Goal: Task Accomplishment & Management: Use online tool/utility

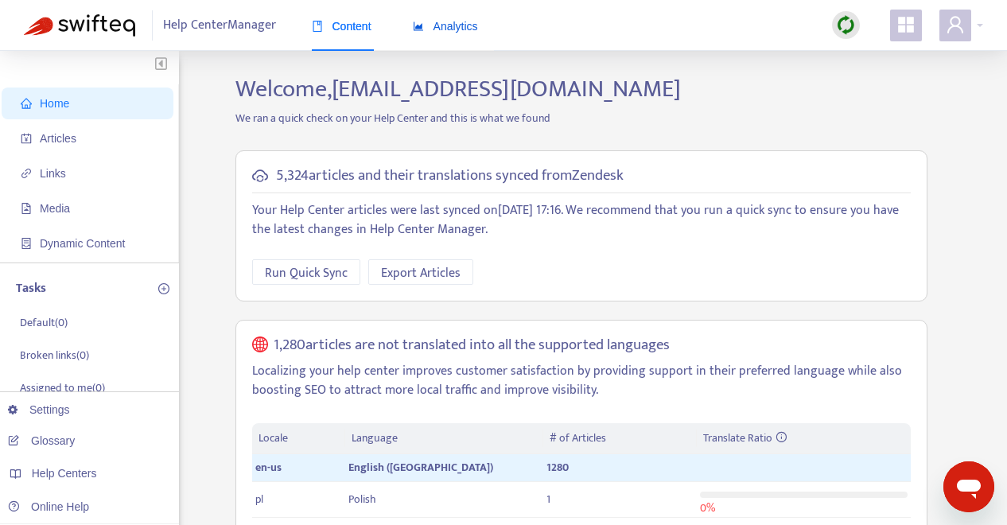
click at [463, 27] on span "Analytics" at bounding box center [445, 26] width 65 height 13
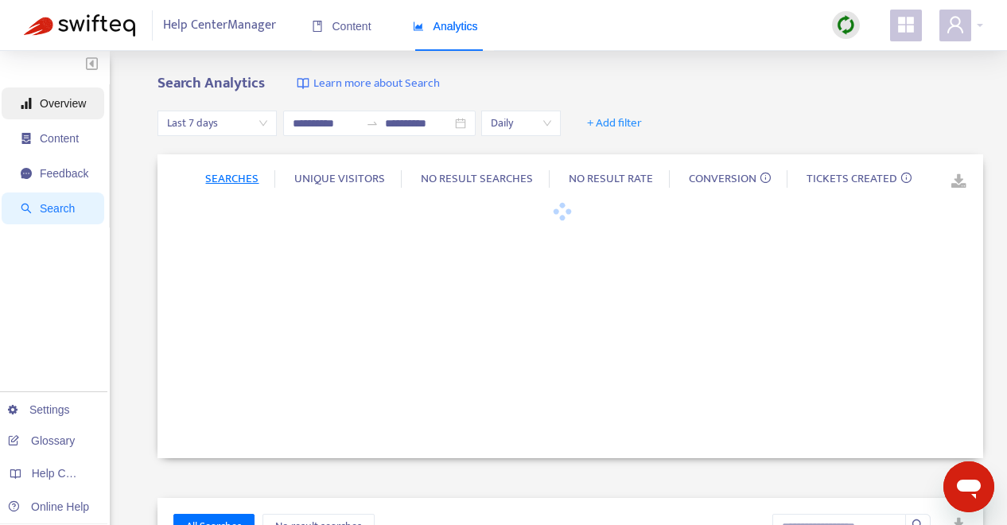
click at [63, 103] on span "Overview" at bounding box center [63, 103] width 46 height 13
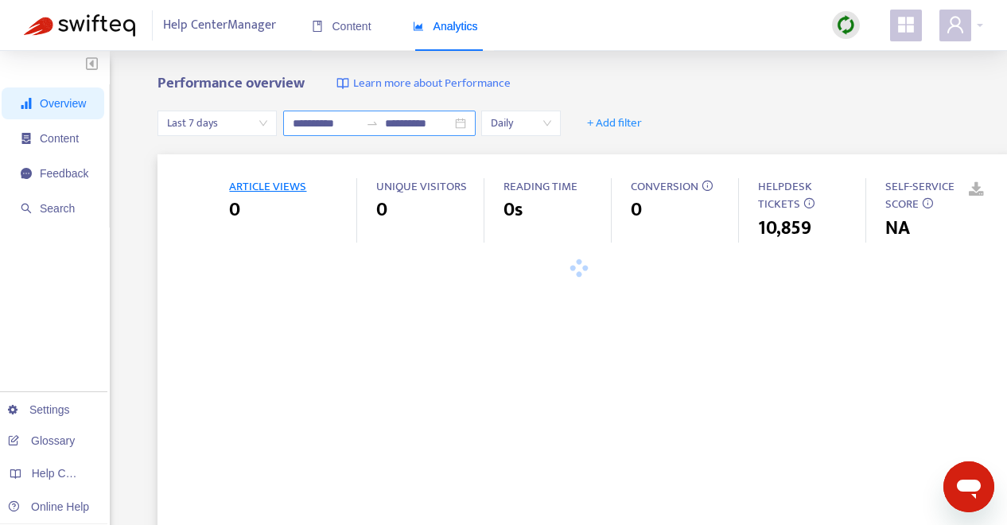
click at [470, 123] on div "**********" at bounding box center [379, 123] width 193 height 25
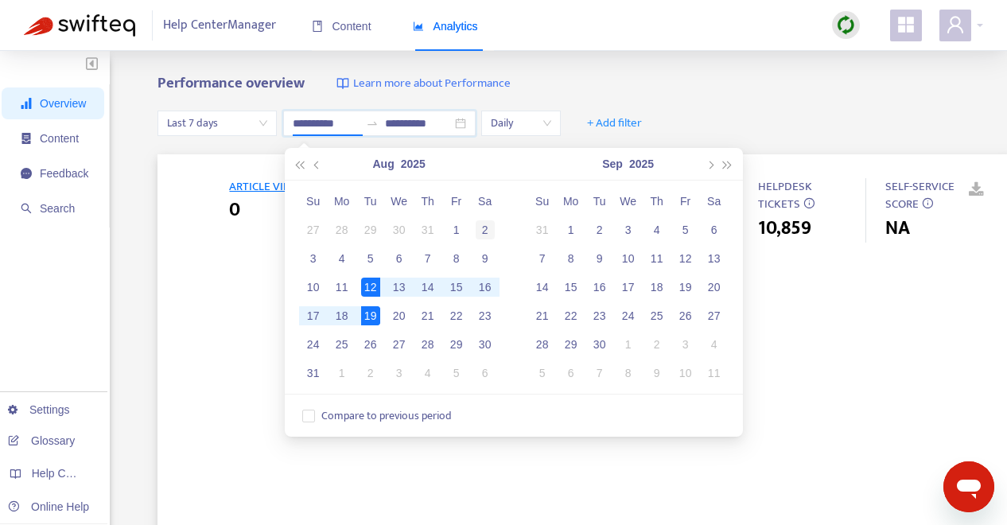
type input "**********"
click at [488, 232] on div "2" at bounding box center [485, 229] width 19 height 19
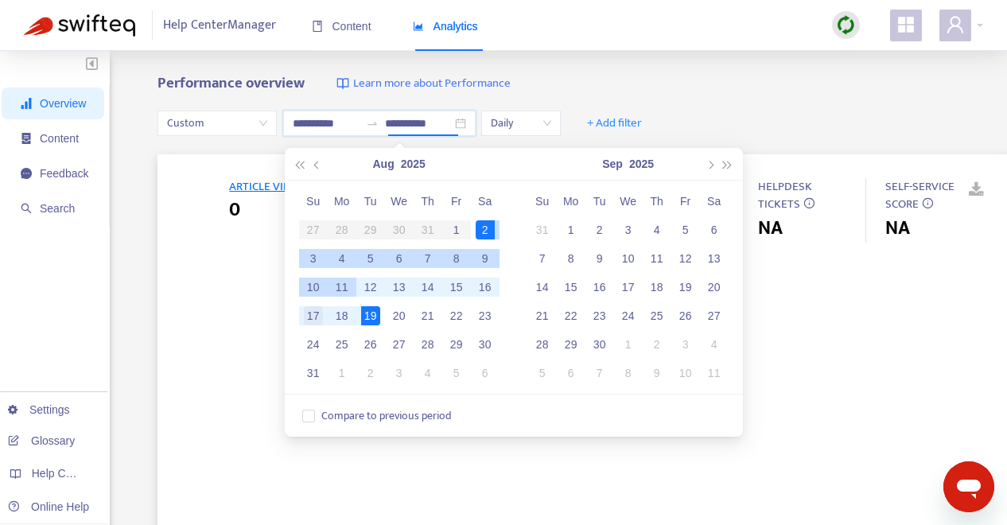
type input "**********"
click at [314, 311] on div "17" at bounding box center [313, 315] width 19 height 19
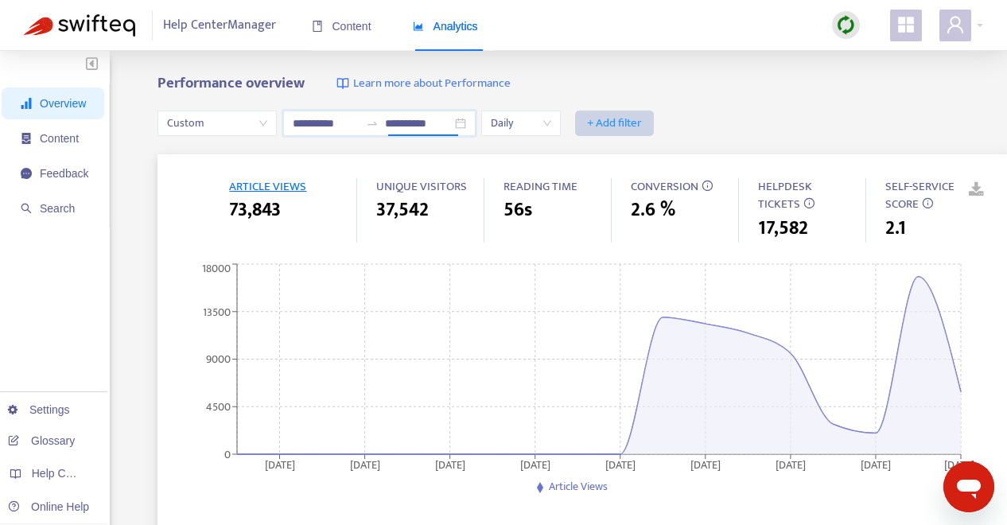
click at [626, 117] on span "+ Add filter" at bounding box center [614, 123] width 55 height 19
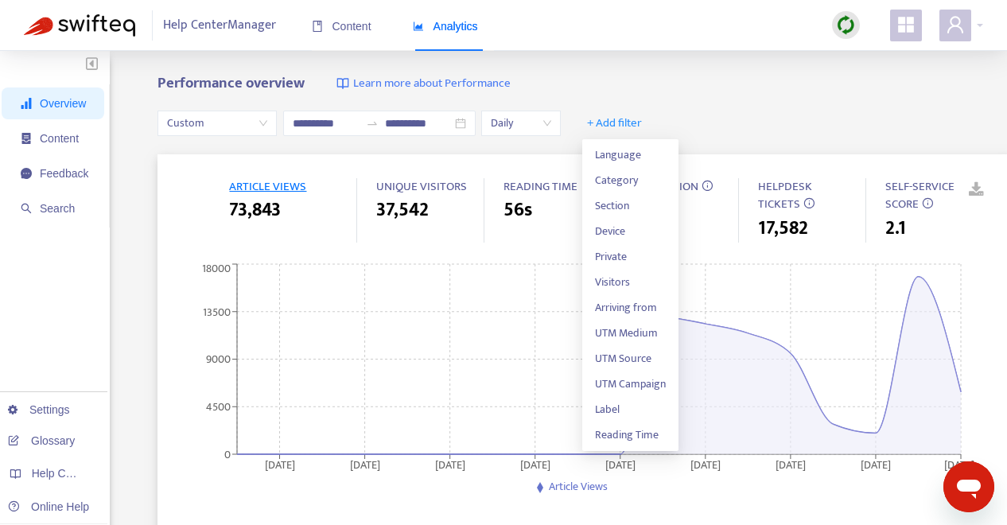
click at [726, 104] on div "**********" at bounding box center [583, 123] width 851 height 61
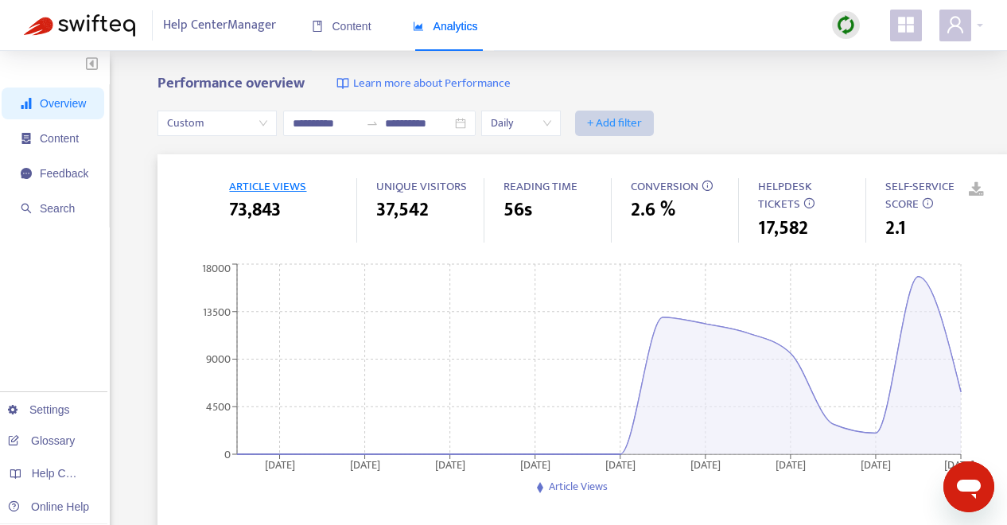
click at [634, 119] on span "+ Add filter" at bounding box center [614, 123] width 55 height 19
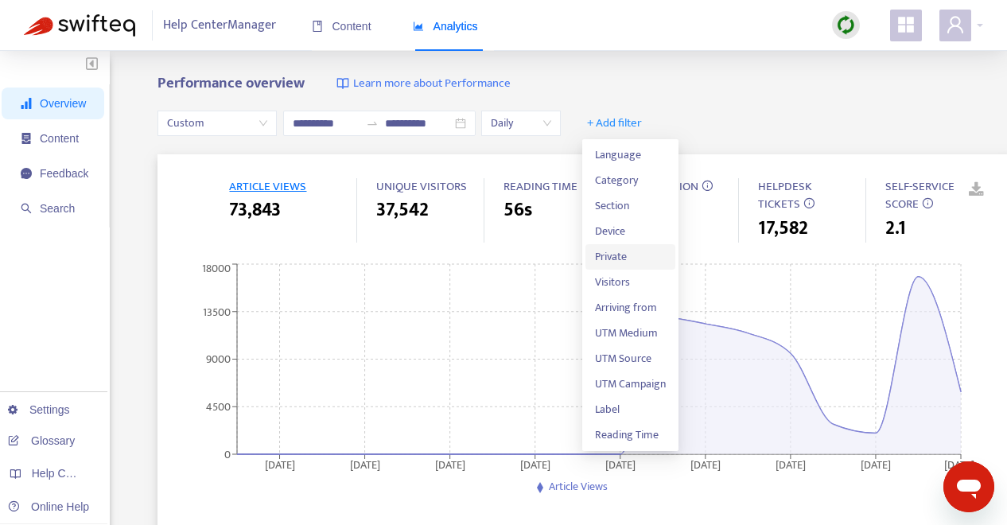
scroll to position [18, 0]
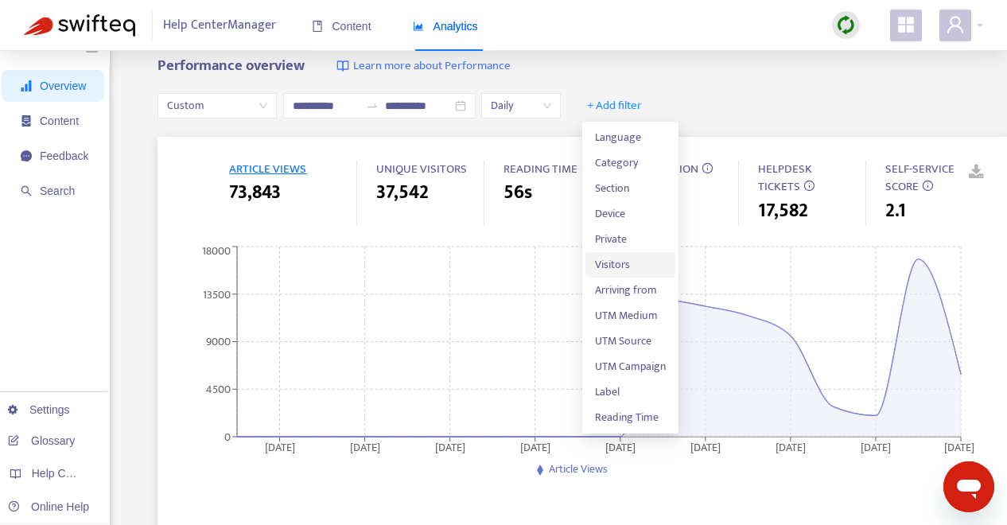
click at [634, 269] on span "Visitors" at bounding box center [630, 265] width 71 height 18
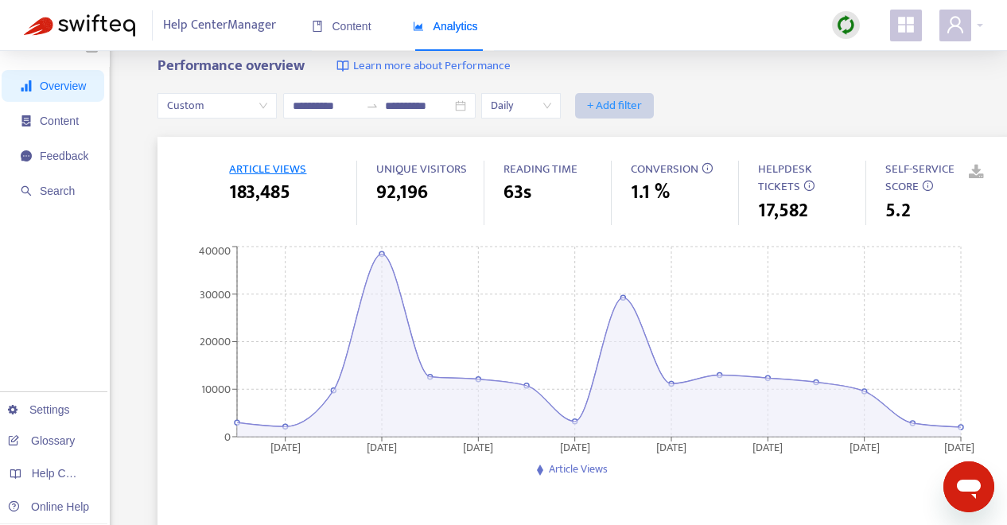
click at [622, 104] on span "+ Add filter" at bounding box center [614, 105] width 55 height 19
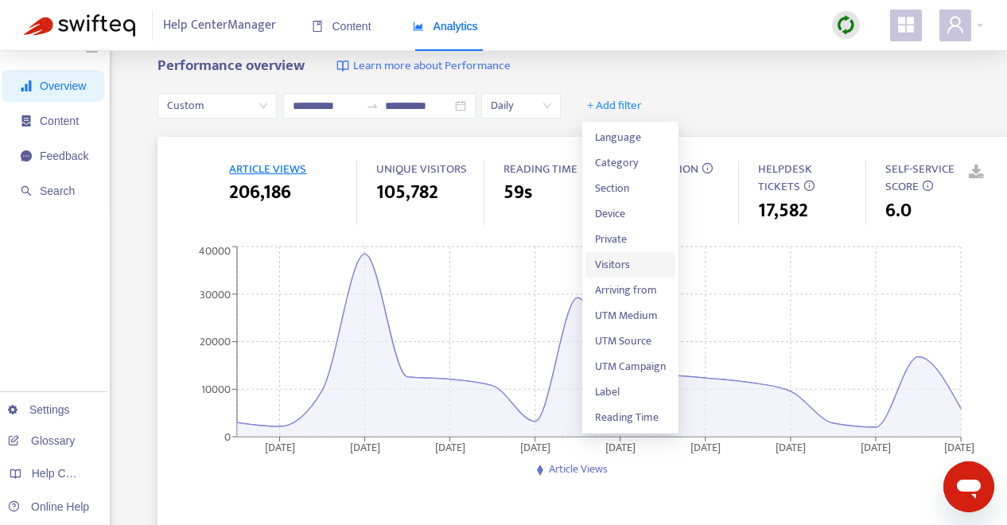
click at [637, 261] on span "Visitors" at bounding box center [630, 265] width 71 height 18
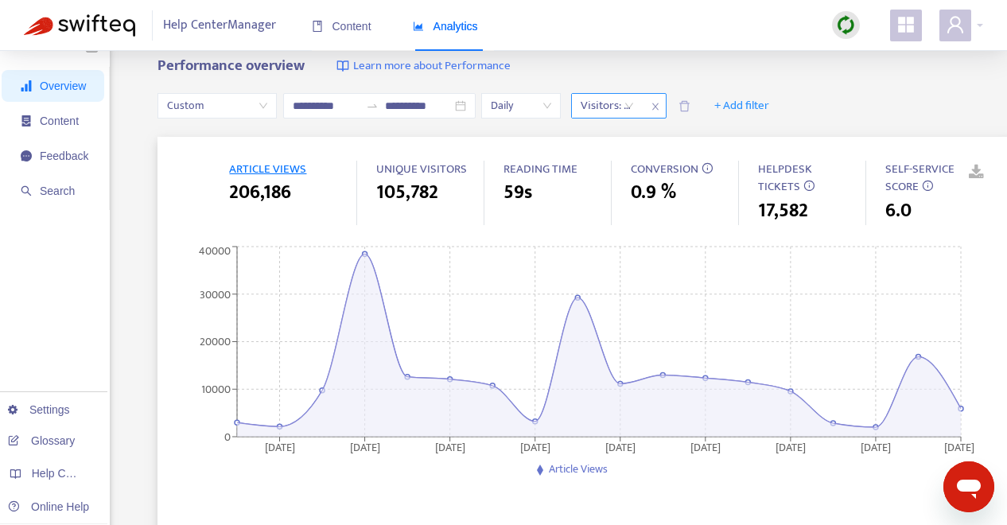
click at [624, 107] on div at bounding box center [599, 105] width 49 height 19
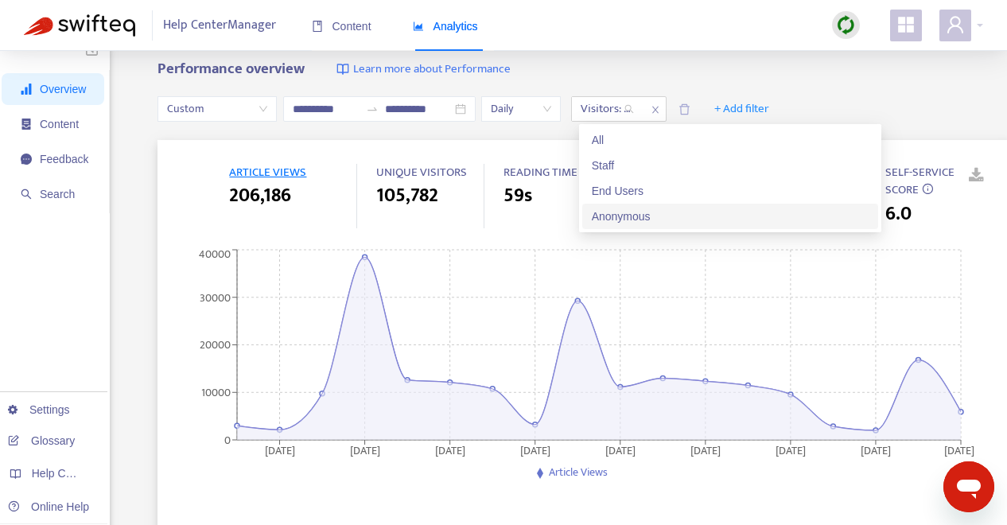
scroll to position [2, 0]
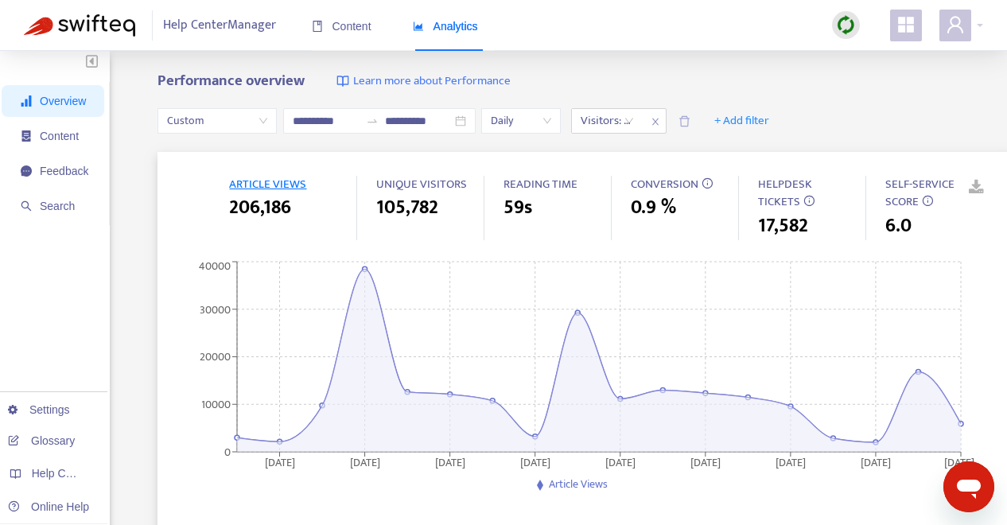
click at [668, 75] on div "Performance overview Learn more about Performance" at bounding box center [583, 81] width 851 height 18
click at [659, 119] on icon "close" at bounding box center [656, 122] width 10 height 10
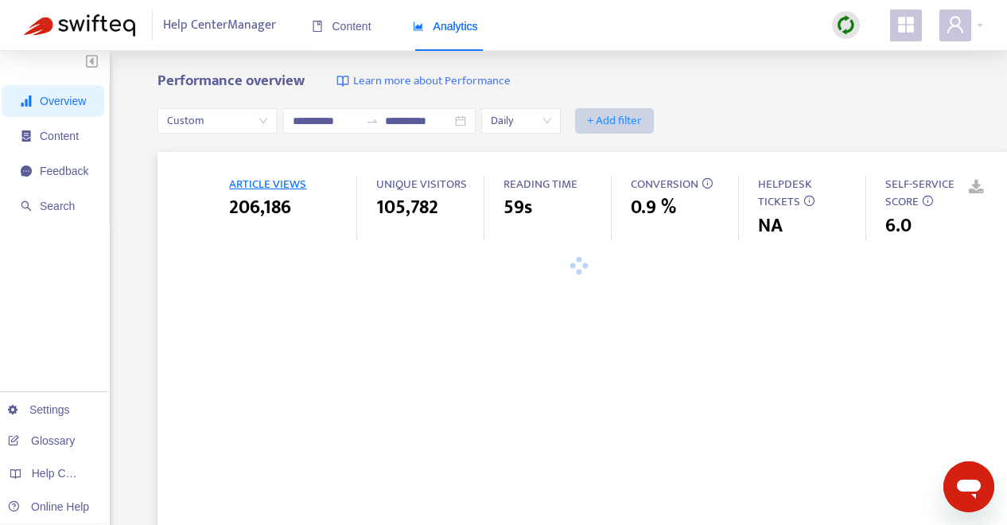
click at [641, 118] on span "+ Add filter" at bounding box center [614, 120] width 55 height 19
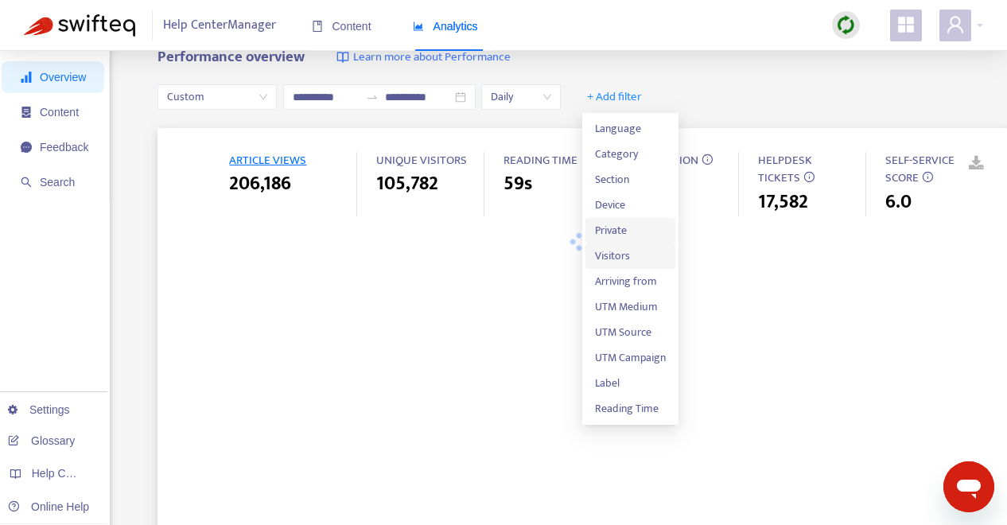
scroll to position [28, 0]
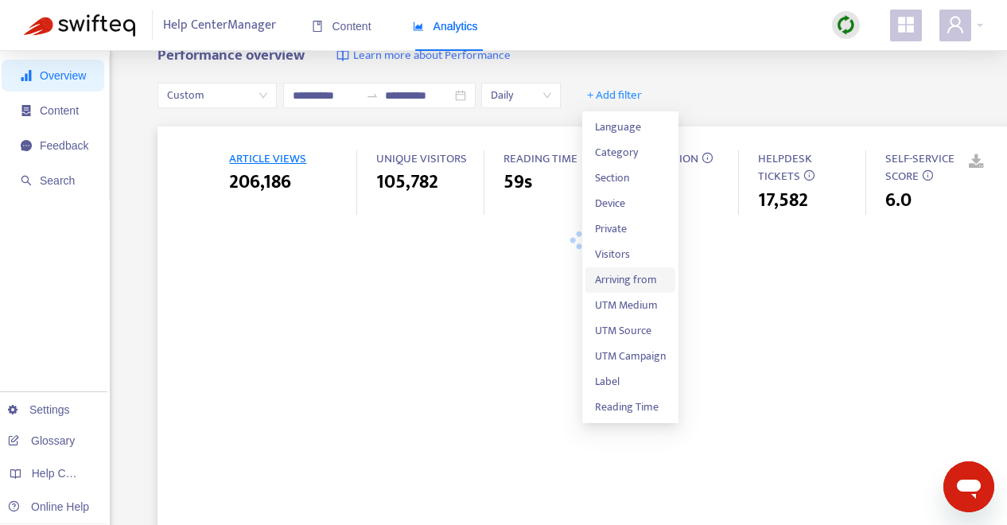
click at [637, 276] on span "Arriving from" at bounding box center [630, 280] width 71 height 18
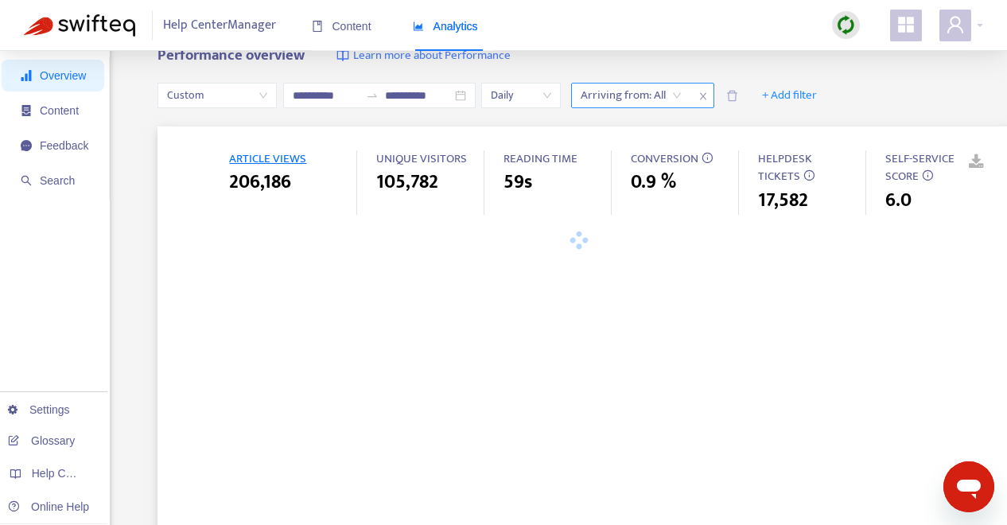
click at [682, 96] on div "Arriving from: All" at bounding box center [631, 96] width 119 height 24
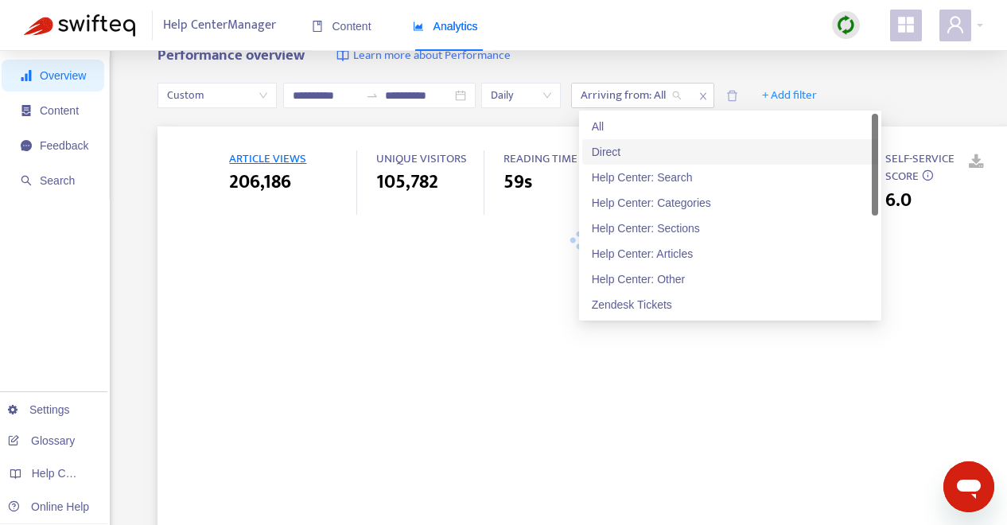
click at [650, 150] on div "Direct" at bounding box center [730, 152] width 277 height 18
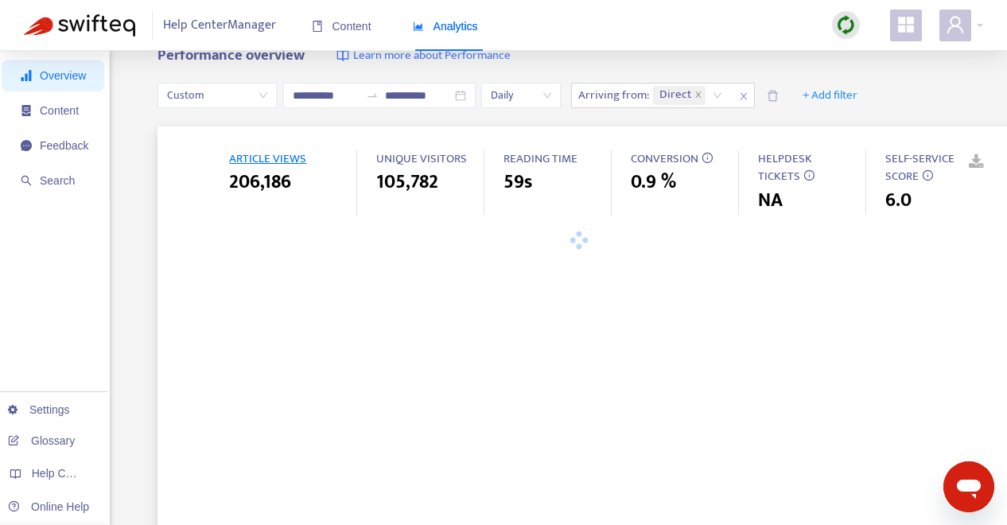
click at [748, 56] on div "Performance overview Learn more about Performance" at bounding box center [583, 56] width 851 height 18
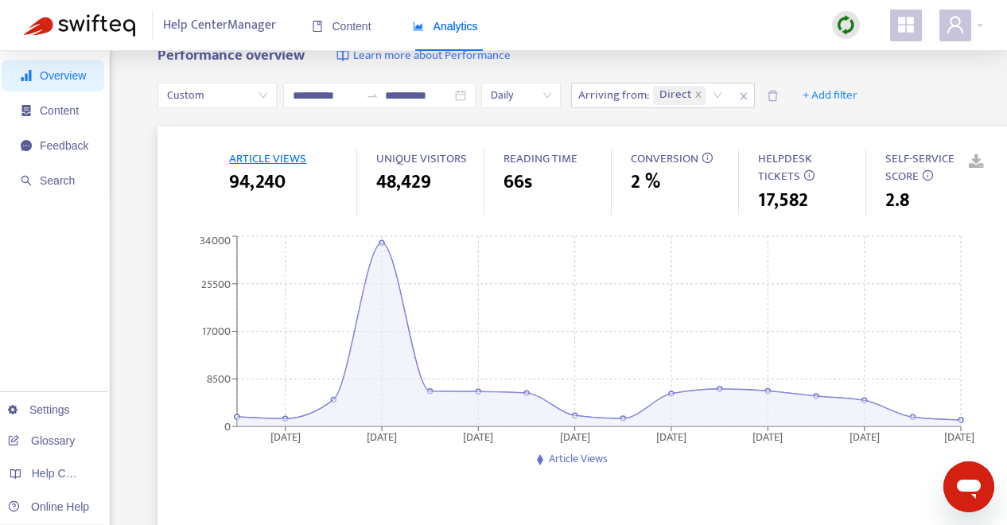
click at [977, 158] on link at bounding box center [965, 162] width 24 height 24
